Goal: Information Seeking & Learning: Check status

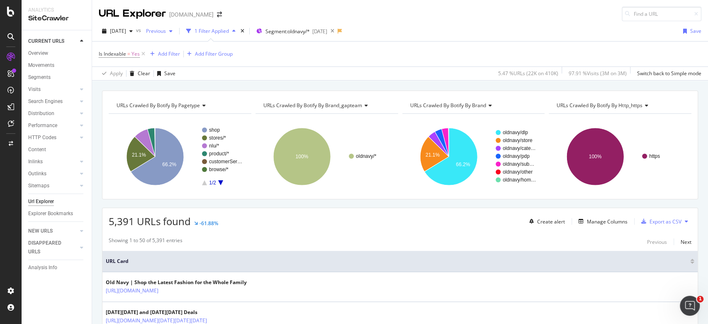
click at [166, 29] on span "Previous" at bounding box center [154, 30] width 23 height 7
click at [176, 32] on div "button" at bounding box center [171, 31] width 10 height 5
click at [166, 27] on span "Previous" at bounding box center [154, 30] width 23 height 7
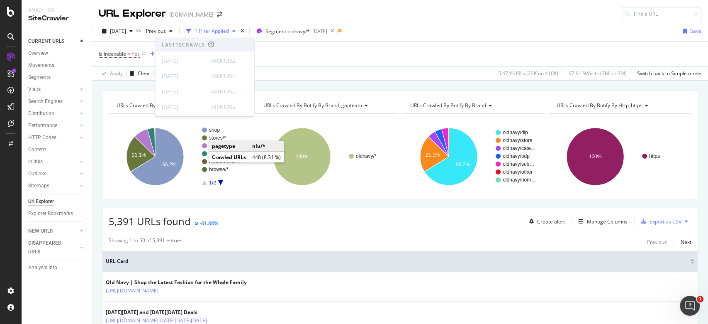
click at [446, 25] on div "2025 Aug. 27th vs Previous 1 Filter Applied Segment: oldnavy/* 2025-06-18 Save" at bounding box center [400, 32] width 616 height 17
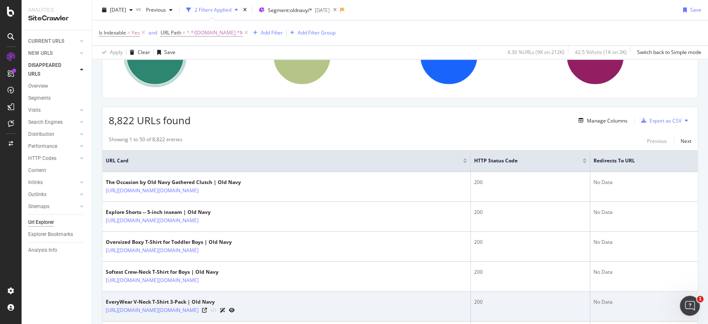
scroll to position [110, 0]
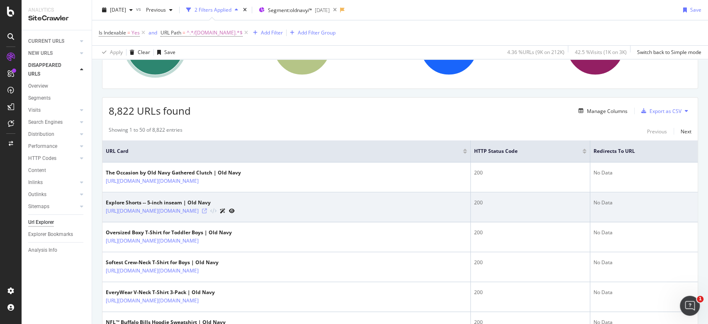
click at [207, 209] on icon at bounding box center [204, 210] width 5 height 5
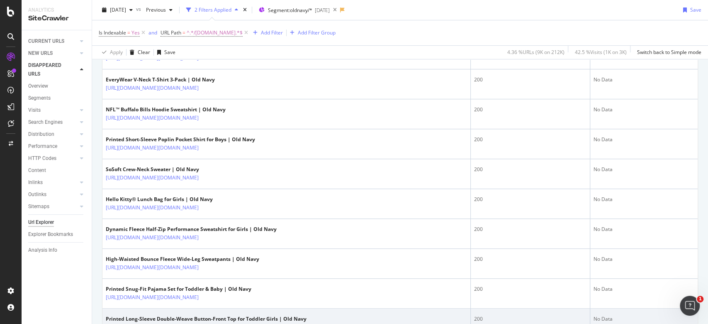
scroll to position [387, 0]
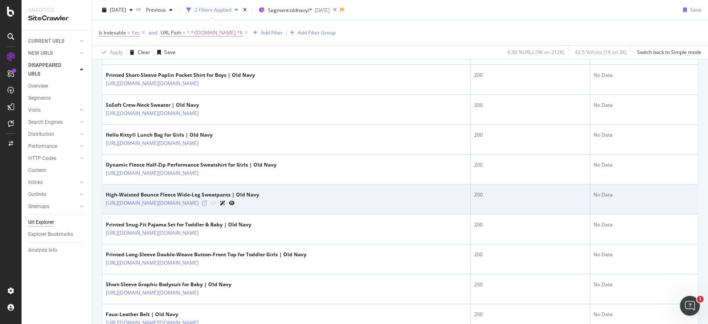
click at [207, 200] on icon at bounding box center [204, 202] width 5 height 5
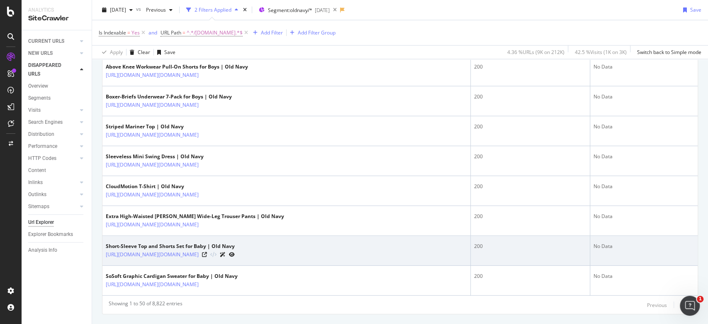
scroll to position [1487, 0]
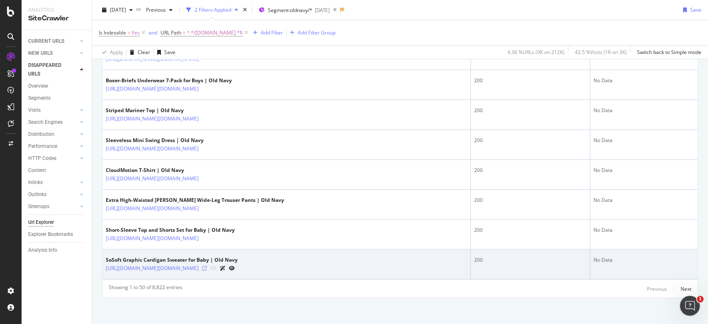
click at [207, 266] on icon at bounding box center [204, 268] width 5 height 5
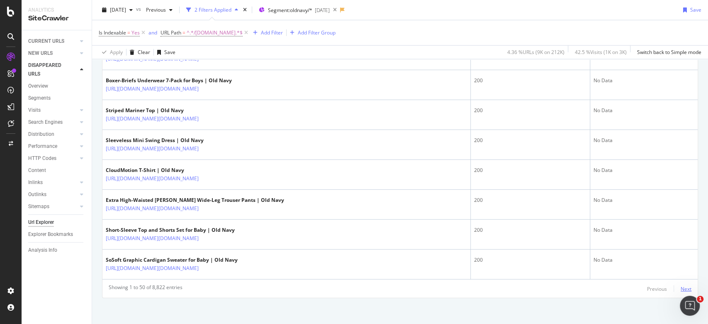
click at [681, 285] on div "Next" at bounding box center [686, 288] width 11 height 7
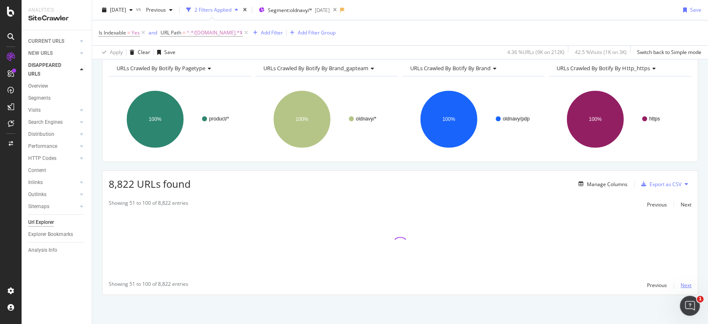
scroll to position [37, 0]
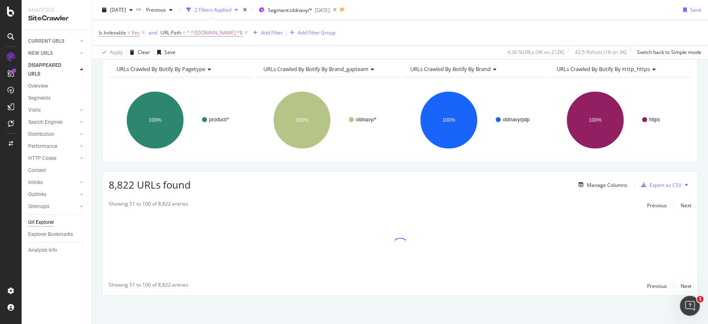
drag, startPoint x: 309, startPoint y: 168, endPoint x: 246, endPoint y: 192, distance: 67.6
click at [246, 192] on div "8,822 URLs found Manage Columns Export as CSV Showing 51 to 100 of 8,822 entrie…" at bounding box center [400, 233] width 596 height 124
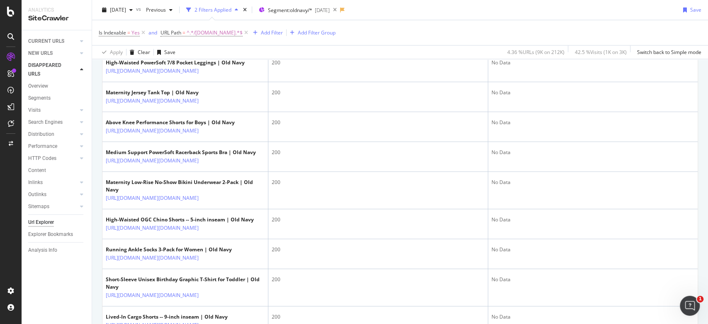
scroll to position [1957, 0]
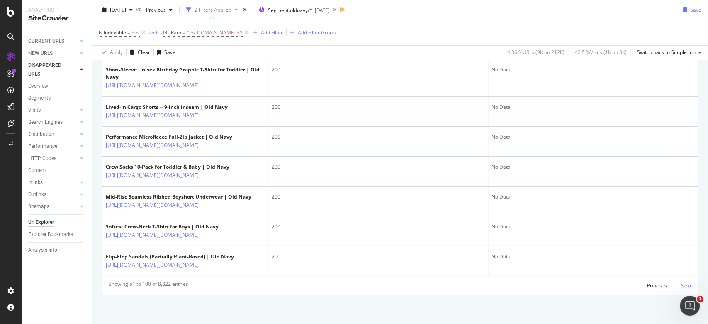
click at [681, 284] on div "Next" at bounding box center [686, 285] width 11 height 7
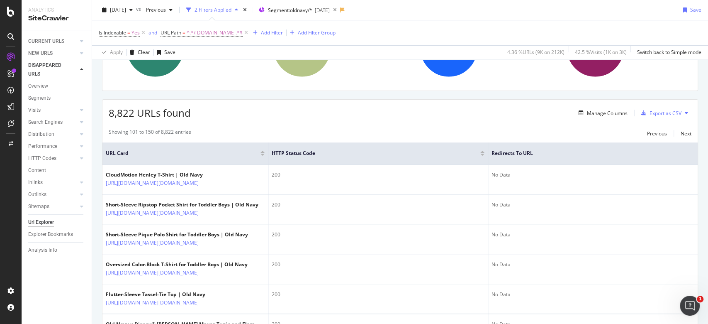
scroll to position [53, 0]
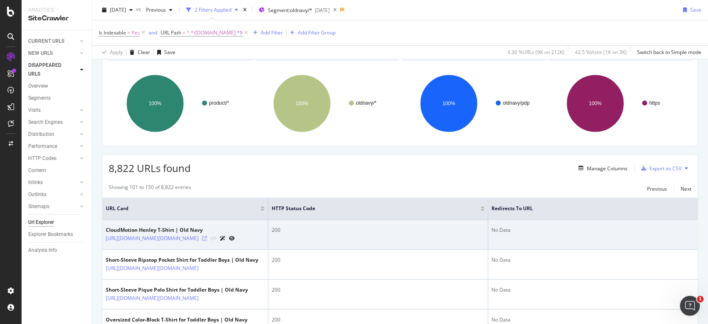
click at [207, 240] on icon at bounding box center [204, 238] width 5 height 5
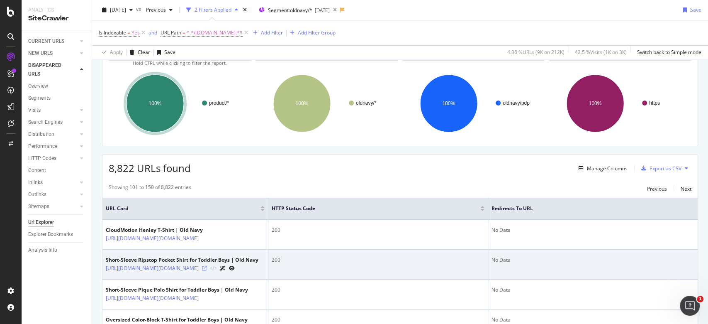
click at [207, 271] on icon at bounding box center [204, 268] width 5 height 5
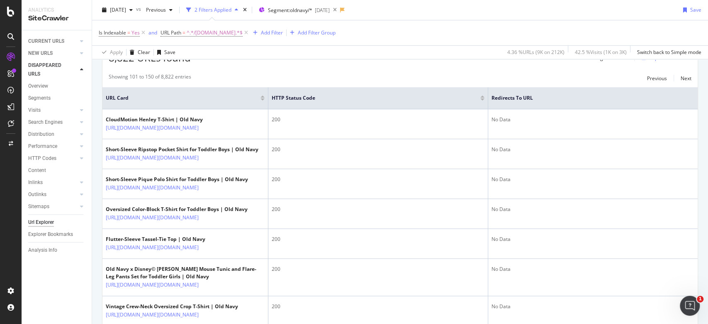
scroll to position [0, 0]
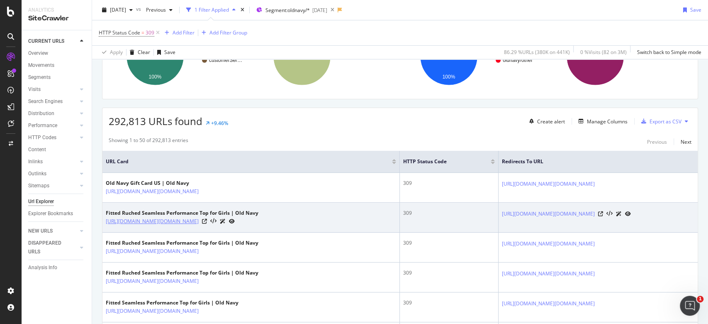
scroll to position [110, 0]
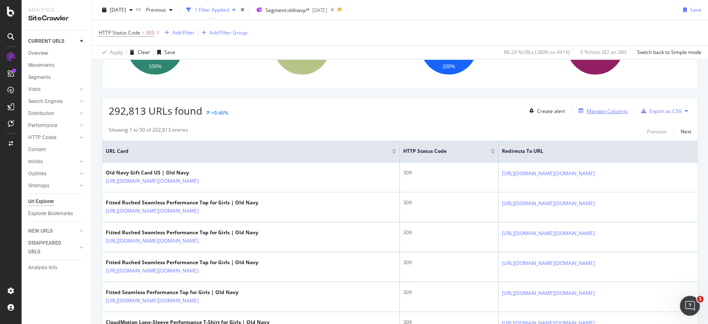
click at [591, 110] on div "Manage Columns" at bounding box center [607, 110] width 41 height 7
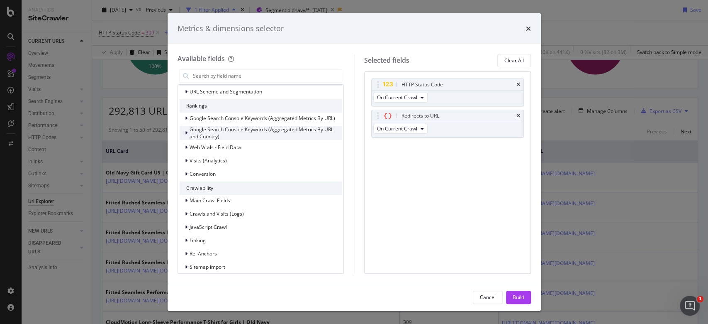
scroll to position [201, 0]
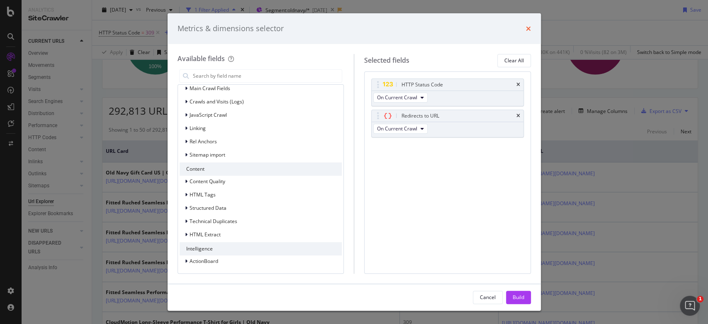
click at [529, 26] on icon "times" at bounding box center [528, 28] width 5 height 7
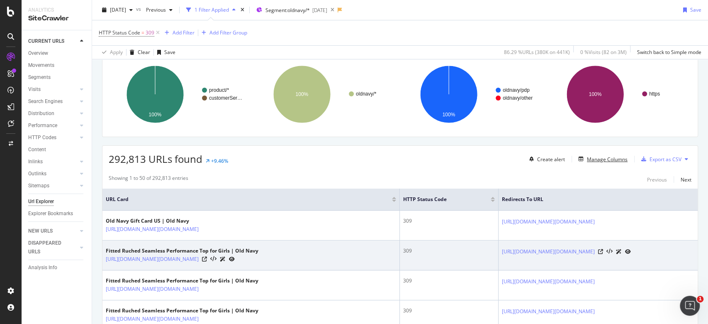
scroll to position [0, 0]
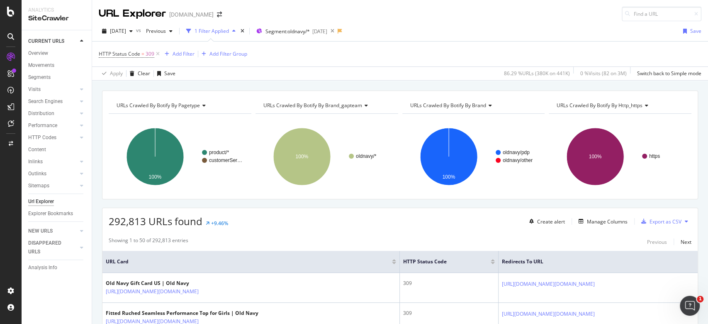
click at [392, 259] on div at bounding box center [394, 260] width 4 height 2
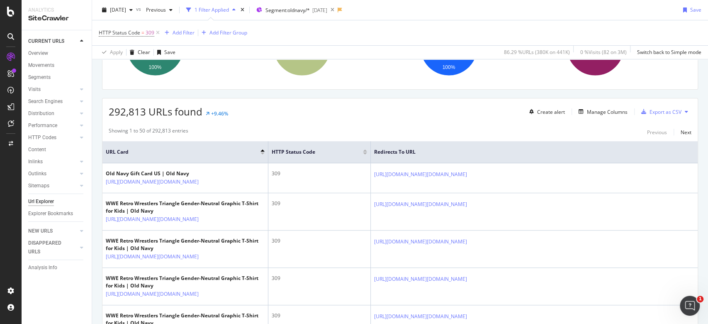
scroll to position [110, 0]
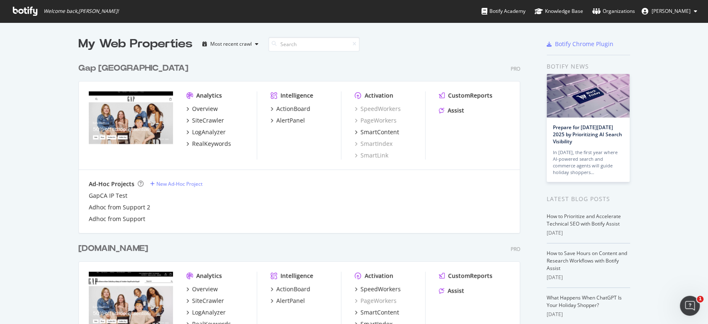
scroll to position [315, 691]
